Goal: Find specific page/section: Find specific page/section

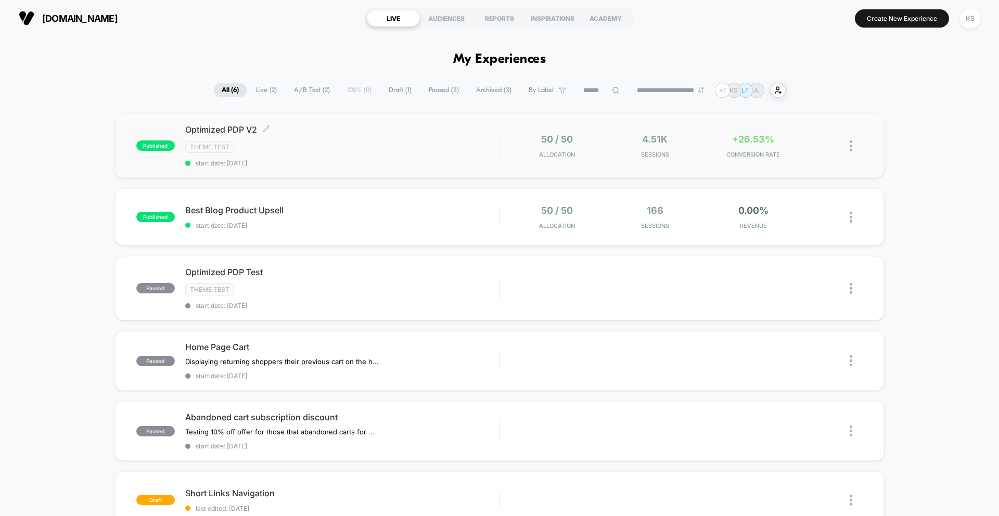
click at [323, 142] on div "Theme Test" at bounding box center [342, 147] width 314 height 12
